Goal: Information Seeking & Learning: Learn about a topic

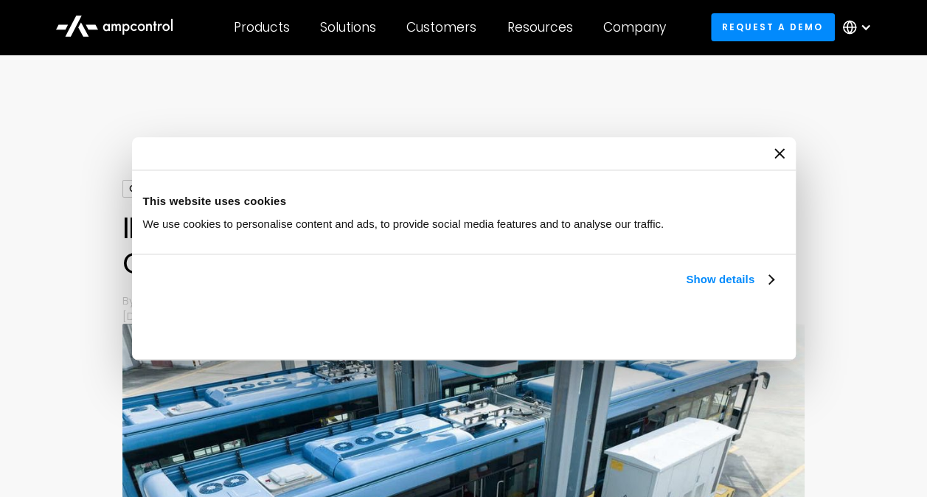
click at [776, 149] on icon "Close banner" at bounding box center [779, 153] width 10 height 10
